Goal: Navigation & Orientation: Find specific page/section

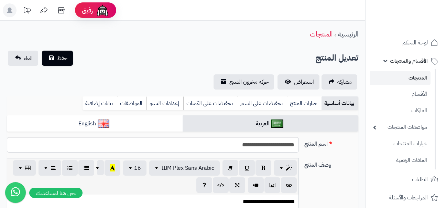
scroll to position [0, 5]
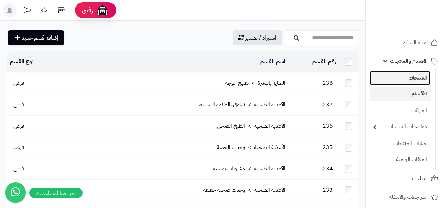
click at [414, 77] on link "المنتجات" at bounding box center [400, 78] width 61 height 14
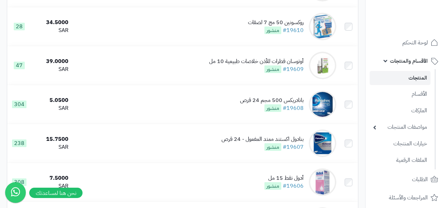
scroll to position [743, 0]
